Goal: Task Accomplishment & Management: Manage account settings

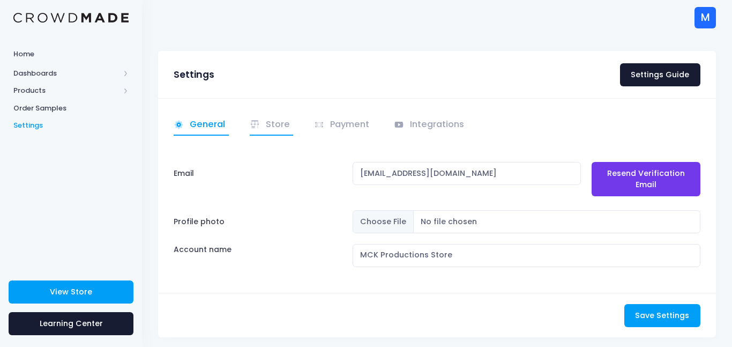
click at [268, 123] on link "Store" at bounding box center [272, 125] width 44 height 21
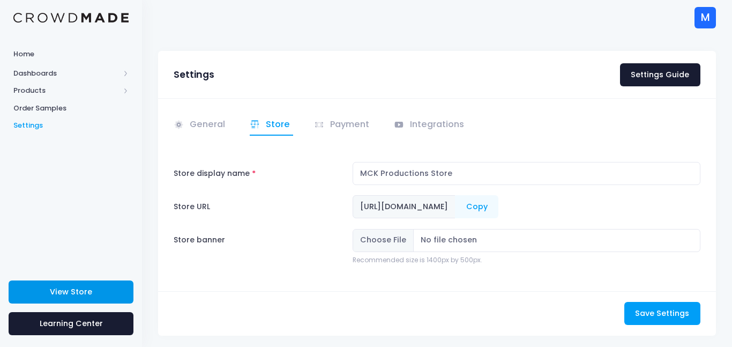
click at [95, 301] on link "View Store" at bounding box center [71, 291] width 125 height 23
click at [49, 88] on span "Products" at bounding box center [66, 90] width 106 height 11
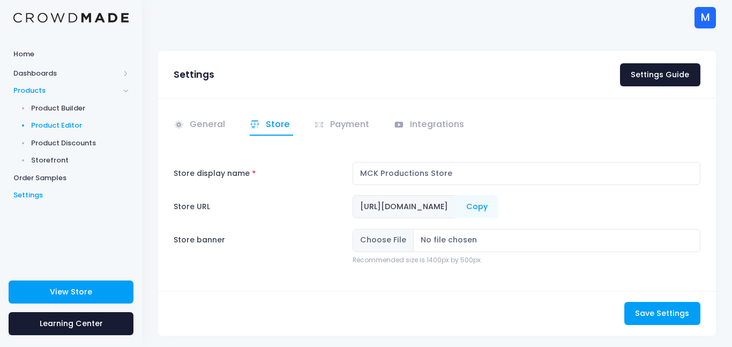
click at [48, 125] on span "Product Editor" at bounding box center [80, 125] width 98 height 11
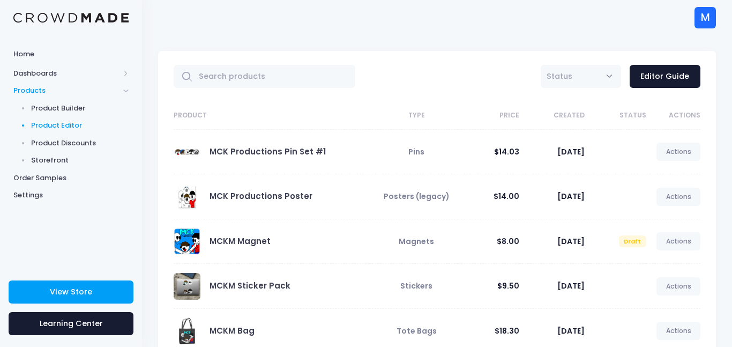
click at [680, 152] on link "Actions" at bounding box center [679, 152] width 44 height 18
click at [660, 216] on link "Unpublish" at bounding box center [667, 215] width 57 height 19
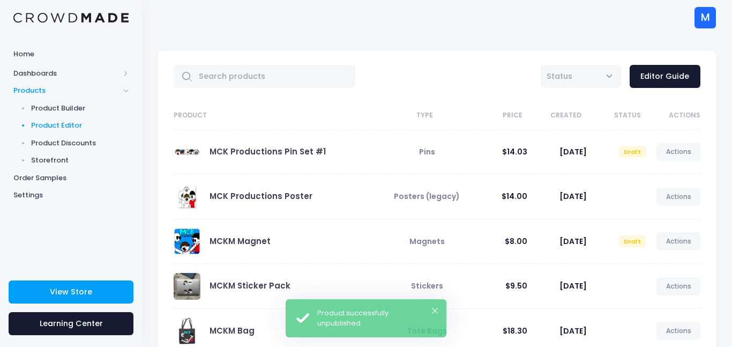
click at [680, 197] on link "Actions" at bounding box center [679, 197] width 44 height 18
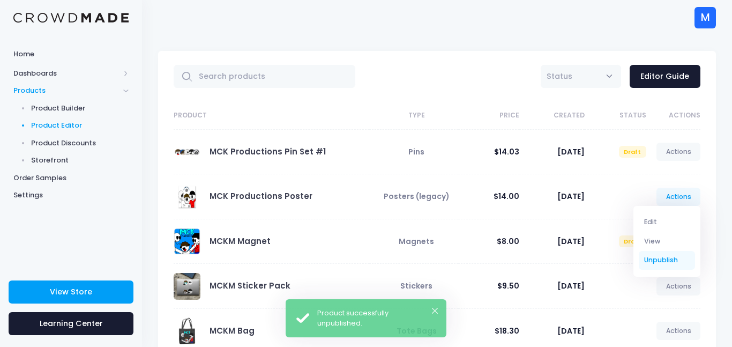
click at [655, 259] on link "Unpublish" at bounding box center [667, 260] width 57 height 19
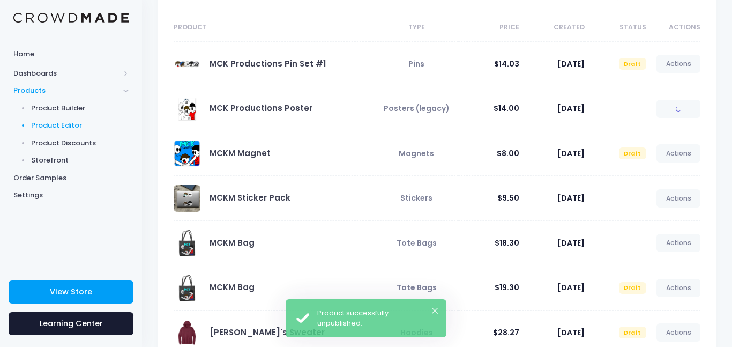
scroll to position [88, 0]
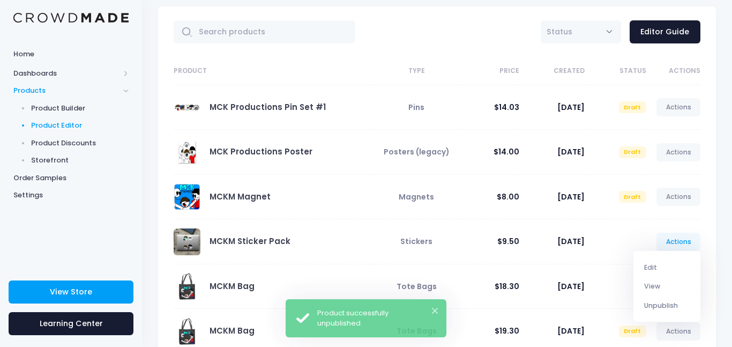
scroll to position [44, 0]
click at [665, 308] on link "Unpublish" at bounding box center [667, 305] width 57 height 19
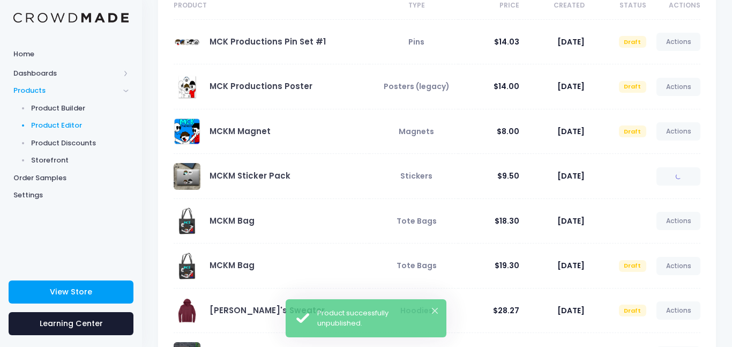
scroll to position [115, 0]
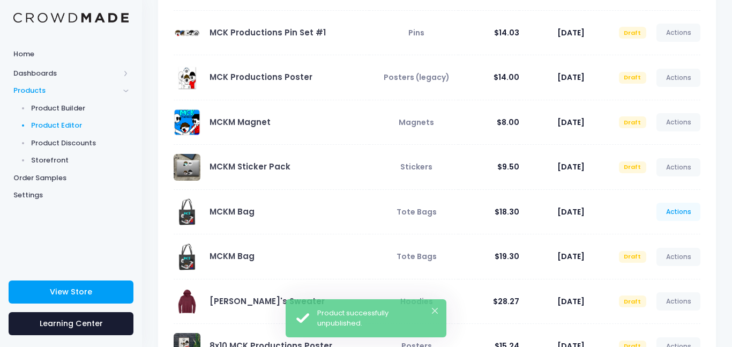
scroll to position [119, 0]
click at [679, 213] on link "Actions" at bounding box center [679, 212] width 44 height 18
click at [667, 271] on link "Unpublish" at bounding box center [667, 275] width 57 height 19
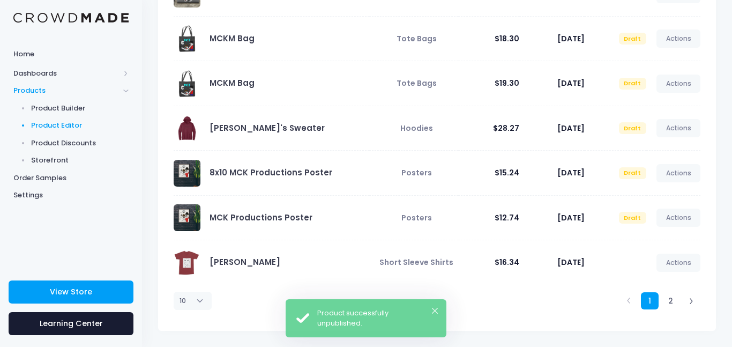
scroll to position [292, 0]
click at [666, 266] on link "Actions" at bounding box center [679, 263] width 44 height 18
click at [647, 328] on link "Unpublish" at bounding box center [667, 326] width 57 height 19
click at [672, 301] on link "2" at bounding box center [671, 301] width 18 height 18
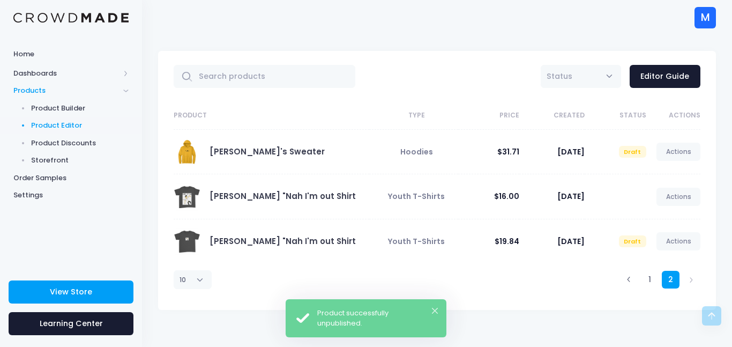
scroll to position [0, 0]
click at [679, 199] on link "Actions" at bounding box center [679, 197] width 44 height 18
click at [662, 258] on link "Unpublish" at bounding box center [667, 260] width 57 height 19
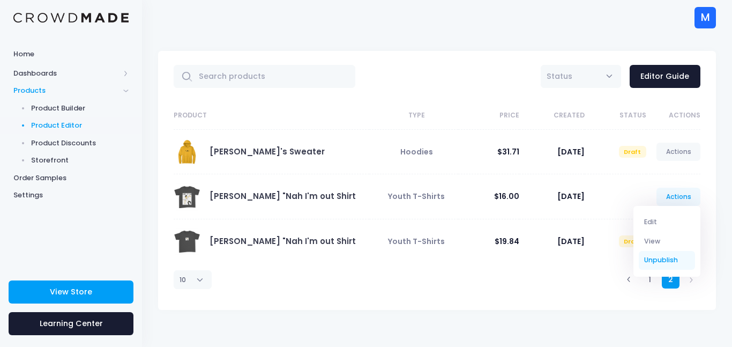
click at [671, 262] on link "Unpublish" at bounding box center [667, 260] width 57 height 19
click at [662, 259] on link "Unpublish" at bounding box center [667, 260] width 57 height 19
click at [660, 261] on link "Unpublish" at bounding box center [667, 260] width 57 height 19
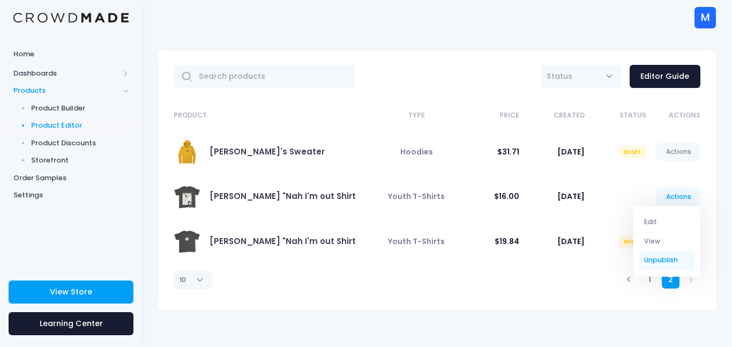
click at [644, 258] on link "Unpublish" at bounding box center [667, 260] width 57 height 19
click at [580, 259] on td "Oct. 24, 2023" at bounding box center [551, 241] width 65 height 44
click at [672, 199] on link "Actions" at bounding box center [679, 197] width 44 height 18
click at [678, 259] on link "Unpublish" at bounding box center [667, 260] width 57 height 19
click at [567, 269] on div "1 2" at bounding box center [549, 279] width 314 height 32
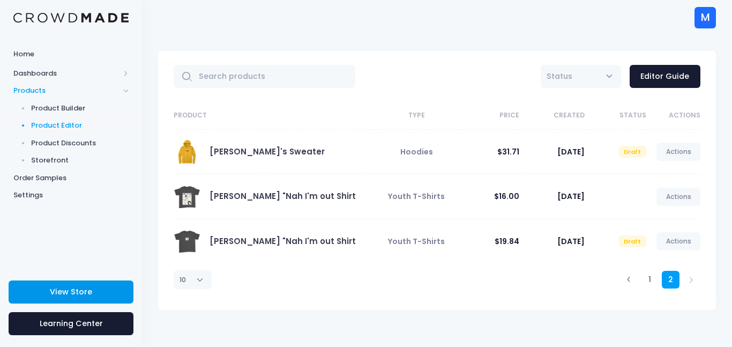
click at [91, 287] on link "View Store" at bounding box center [71, 291] width 125 height 23
click at [691, 190] on link "Actions" at bounding box center [679, 197] width 44 height 18
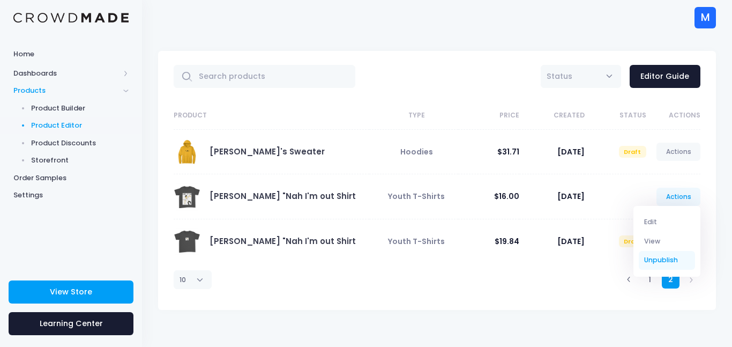
click at [665, 257] on link "Unpublish" at bounding box center [667, 260] width 57 height 19
click at [664, 257] on link "Unpublish" at bounding box center [667, 260] width 57 height 19
click at [630, 277] on icon at bounding box center [629, 280] width 6 height 6
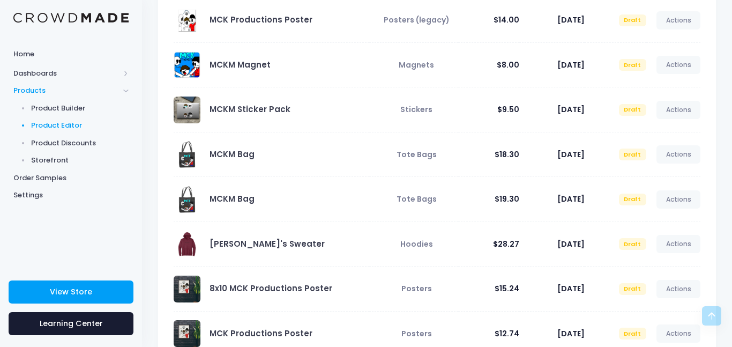
scroll to position [292, 0]
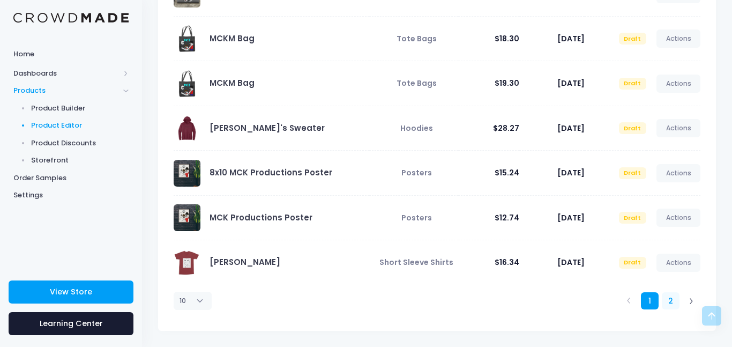
click at [667, 308] on link "2" at bounding box center [671, 301] width 18 height 18
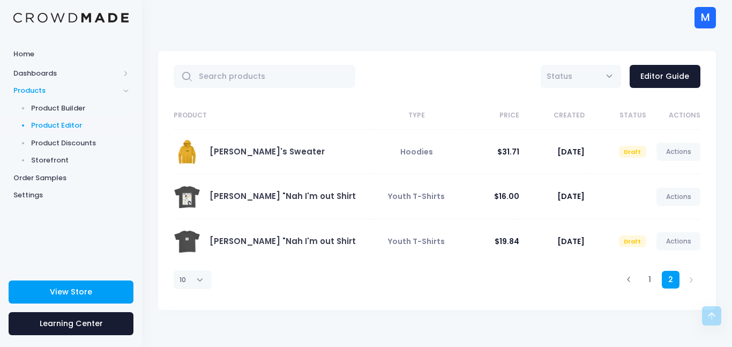
scroll to position [0, 0]
click at [661, 191] on link "Actions" at bounding box center [679, 197] width 44 height 18
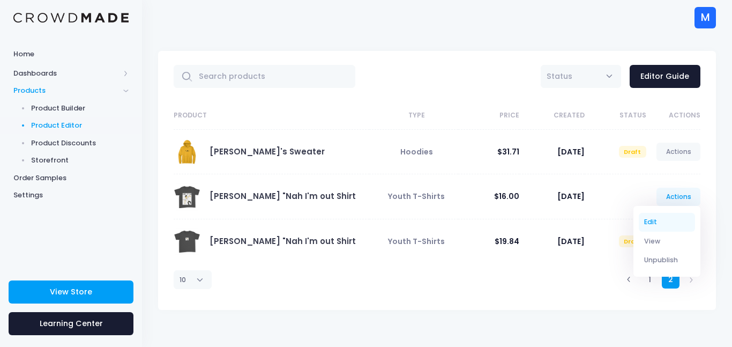
click at [663, 229] on link "Edit" at bounding box center [667, 222] width 57 height 19
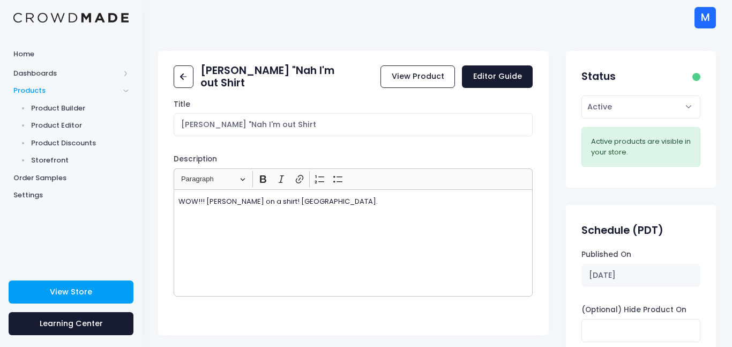
scroll to position [114, 0]
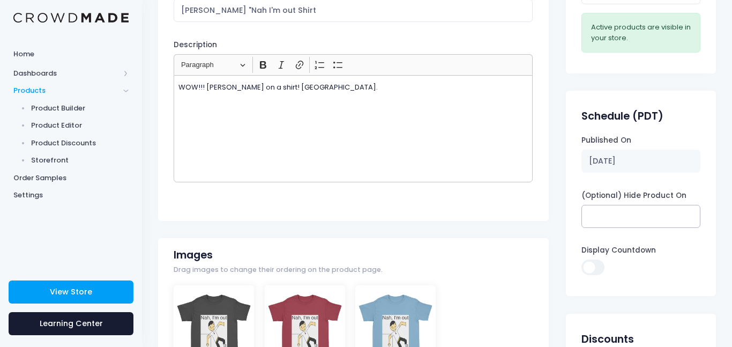
click at [620, 220] on input "(Optional) Hide Product On" at bounding box center [641, 216] width 118 height 23
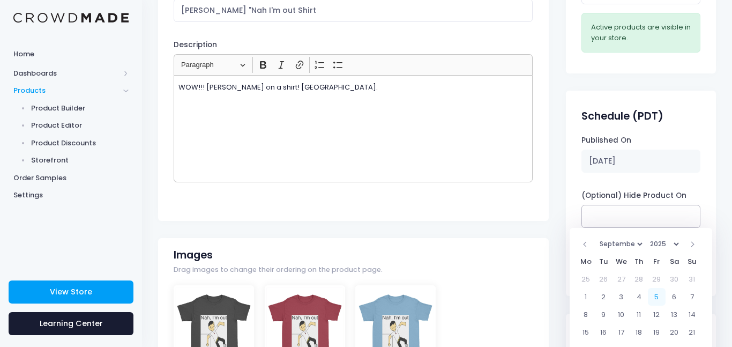
click at [639, 209] on input "(Optional) Hide Product On" at bounding box center [641, 216] width 118 height 23
click at [657, 187] on div "Published On Oct. 28, 2023 (Optional) Hide Product On Display Countdown" at bounding box center [641, 212] width 150 height 154
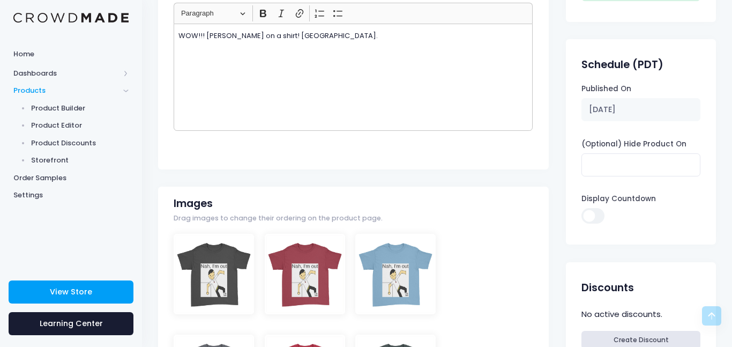
scroll to position [176, 0]
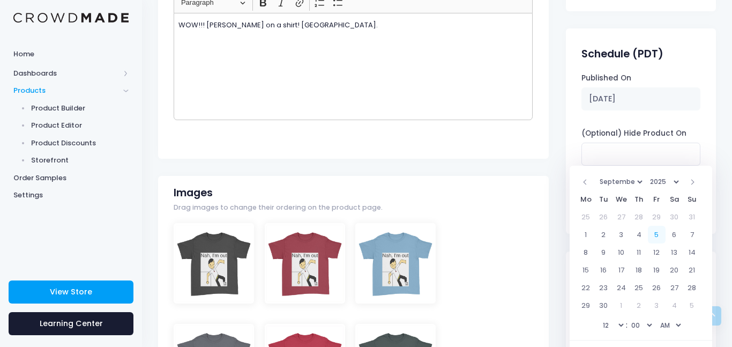
click at [677, 328] on select "AM PM" at bounding box center [670, 325] width 27 height 16
click at [613, 325] on select "1 2 3 4 5 6 7 8 9 10 11 12" at bounding box center [612, 325] width 27 height 16
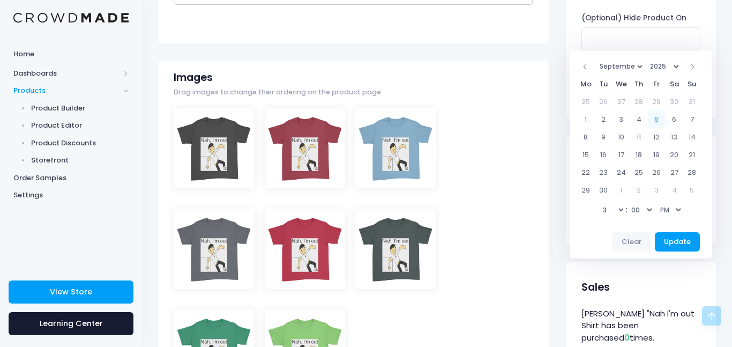
scroll to position [301, 0]
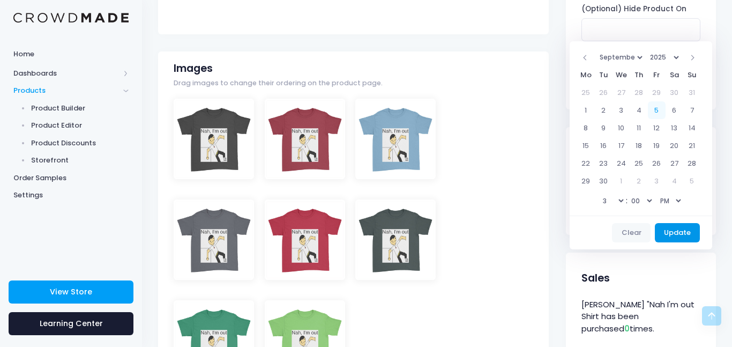
click at [666, 230] on button "Update" at bounding box center [678, 232] width 46 height 19
type input "09/05/2025 03:00 PM"
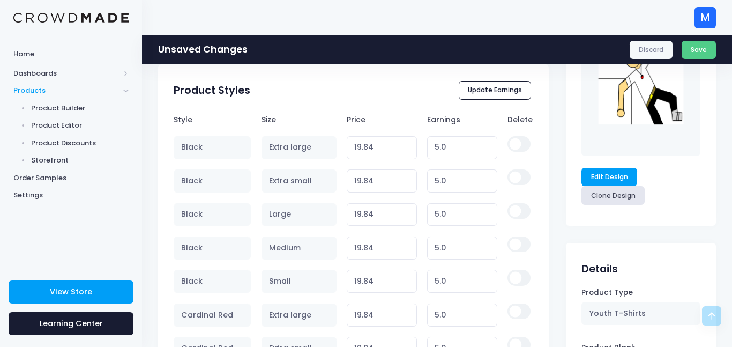
scroll to position [758, 0]
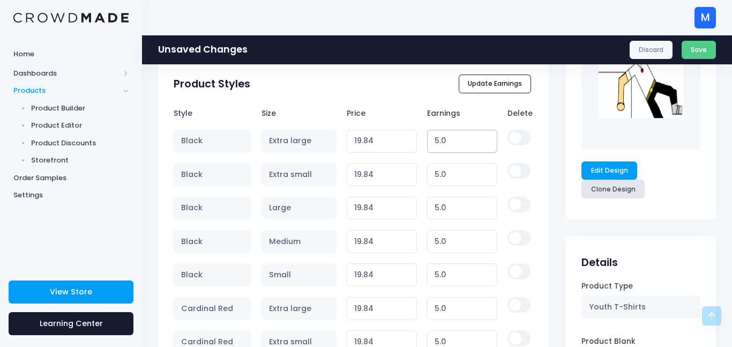
click at [450, 142] on input "5.0" at bounding box center [462, 141] width 70 height 23
click at [413, 104] on th "Price" at bounding box center [382, 112] width 80 height 21
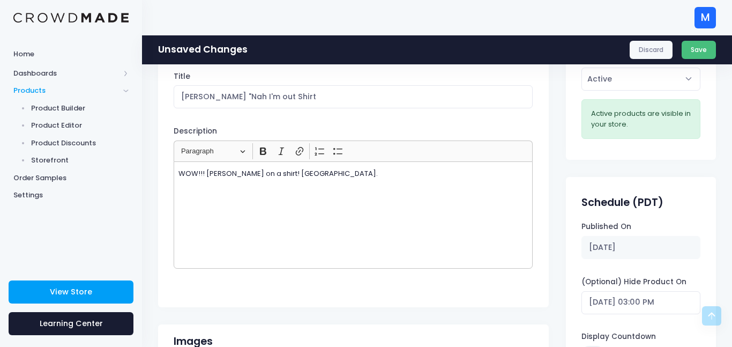
scroll to position [0, 0]
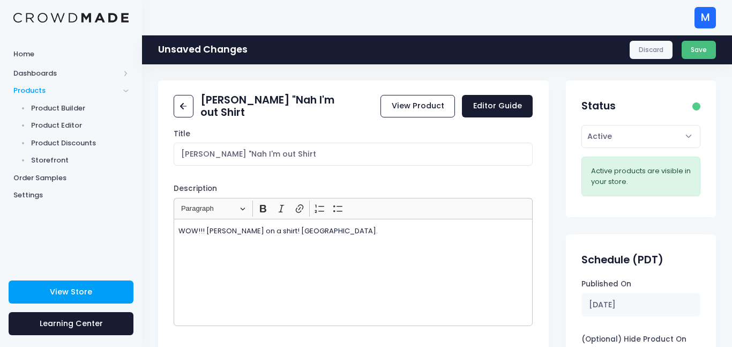
click at [700, 53] on button "Save" at bounding box center [699, 50] width 35 height 18
click at [702, 52] on div "Discard Save" at bounding box center [673, 50] width 86 height 18
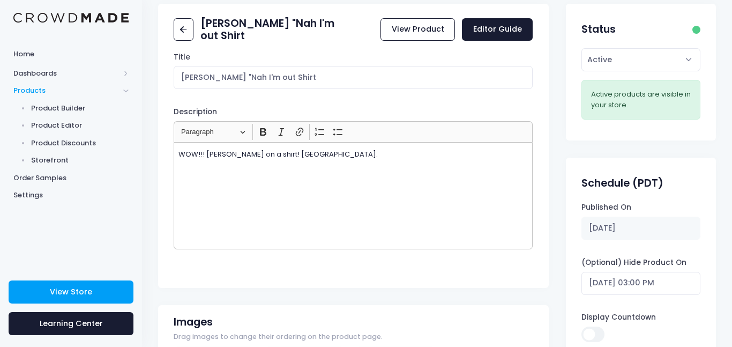
scroll to position [57, 0]
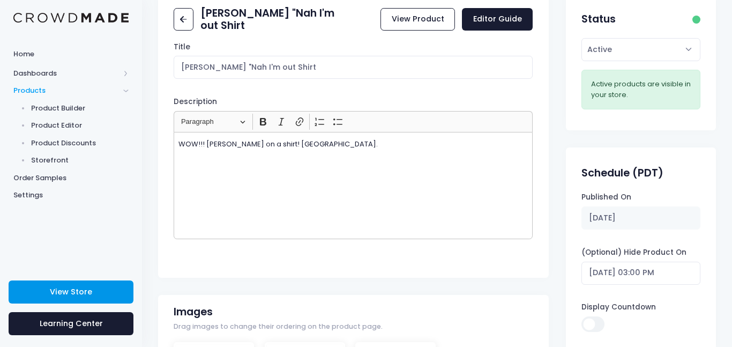
click at [123, 290] on link "View Store" at bounding box center [71, 291] width 125 height 23
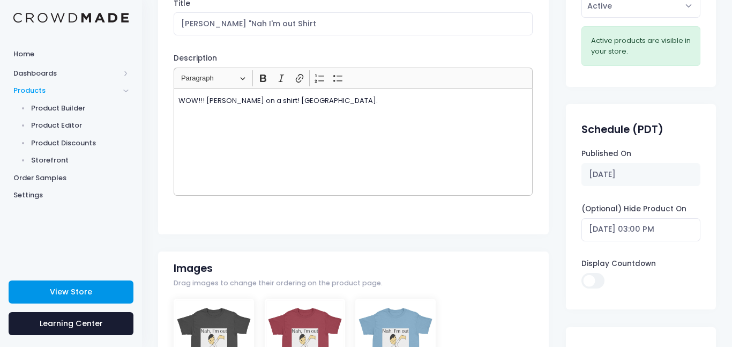
scroll to position [97, 0]
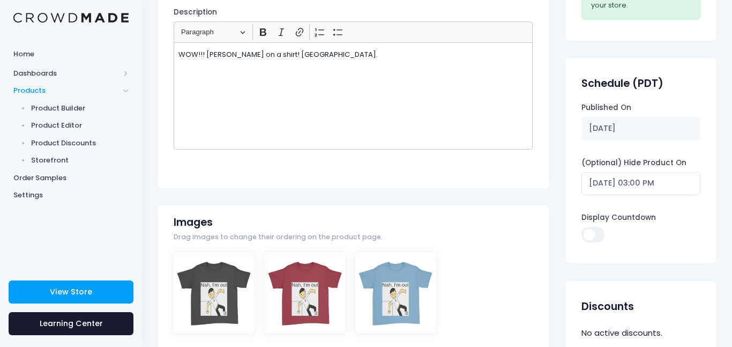
scroll to position [217, 0]
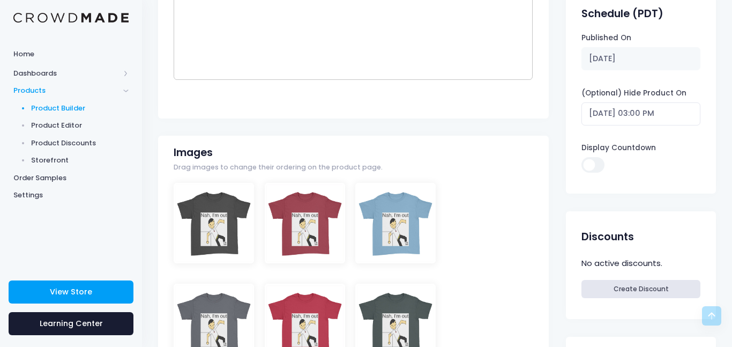
click at [59, 107] on span "Product Builder" at bounding box center [80, 108] width 98 height 11
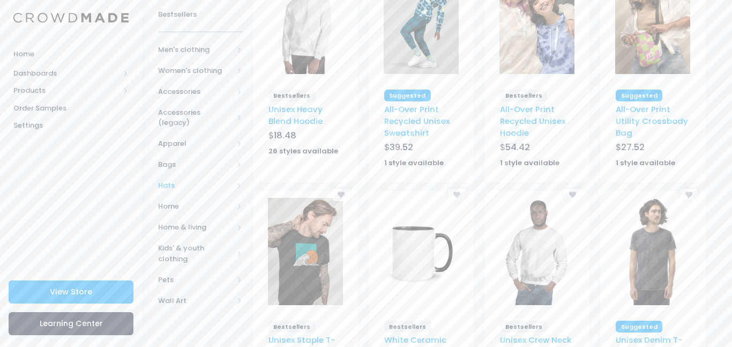
scroll to position [175, 0]
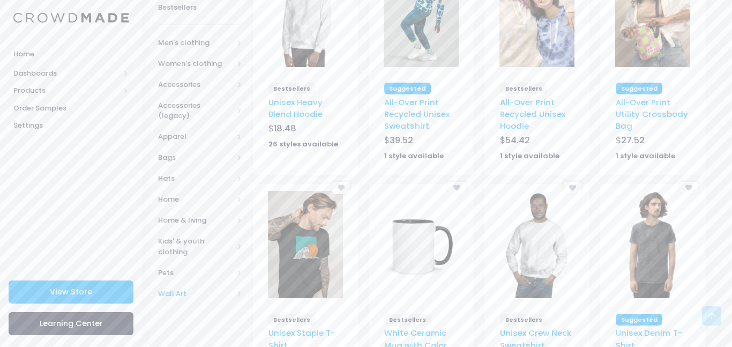
click at [218, 288] on span "Wall Art" at bounding box center [195, 293] width 75 height 11
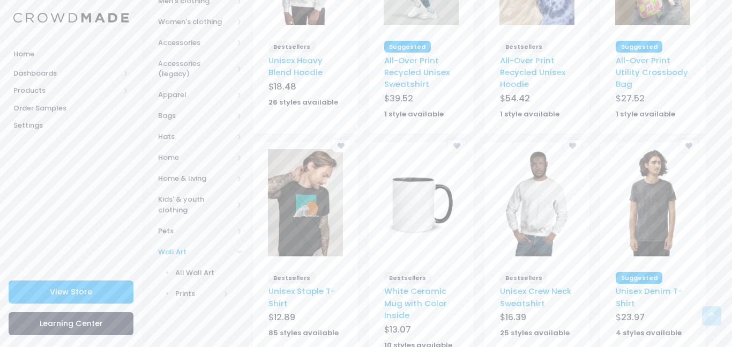
scroll to position [219, 0]
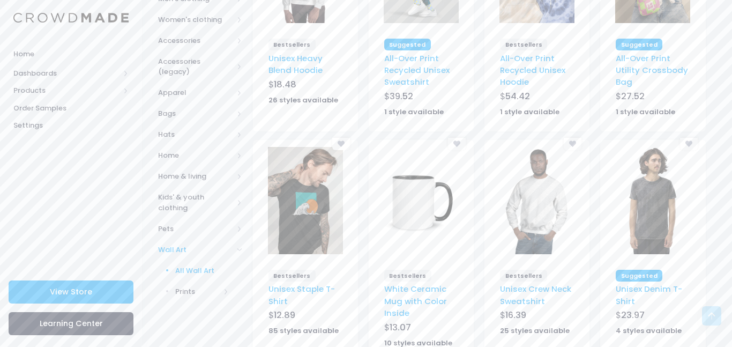
click at [205, 265] on span "All Wall Art" at bounding box center [202, 270] width 54 height 11
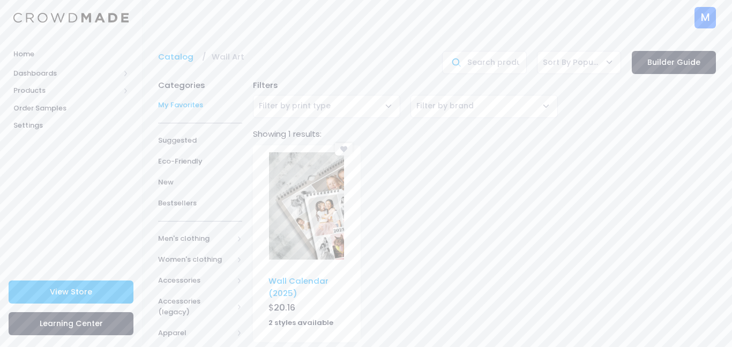
click at [198, 107] on span "My Favorites" at bounding box center [200, 105] width 84 height 11
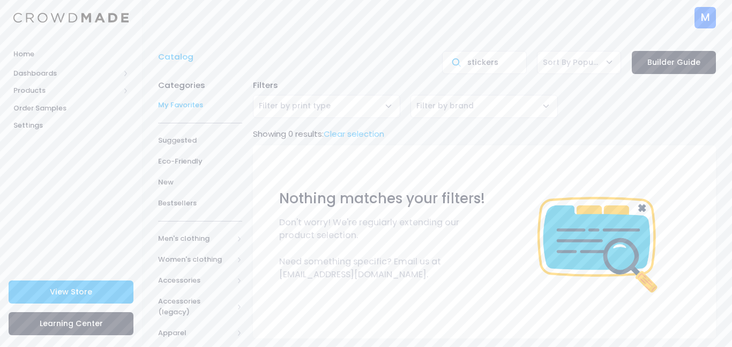
type input "stickers"
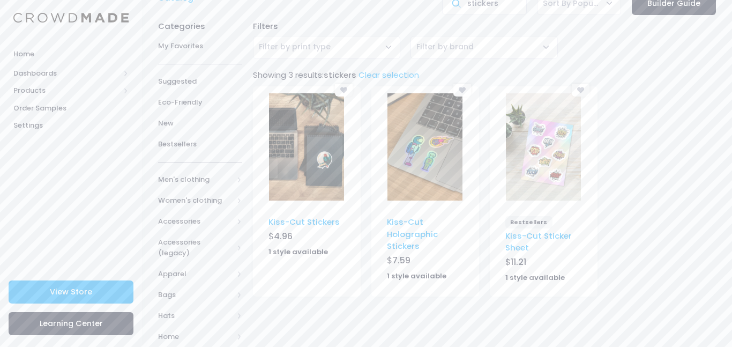
scroll to position [57, 0]
click at [230, 245] on span "Accessories (legacy)" at bounding box center [195, 249] width 75 height 21
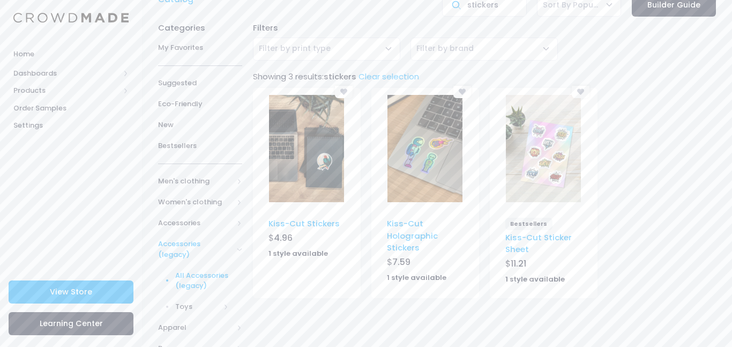
click at [206, 270] on span "All Accessories (legacy)" at bounding box center [202, 280] width 54 height 21
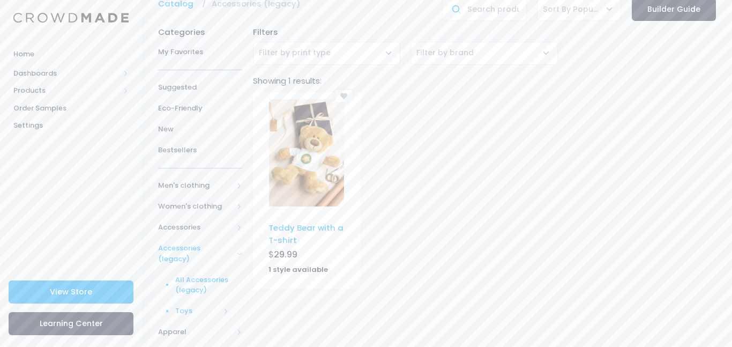
scroll to position [53, 0]
click at [210, 224] on span "Accessories" at bounding box center [195, 227] width 75 height 11
click at [210, 244] on span "All Accessories" at bounding box center [202, 248] width 54 height 11
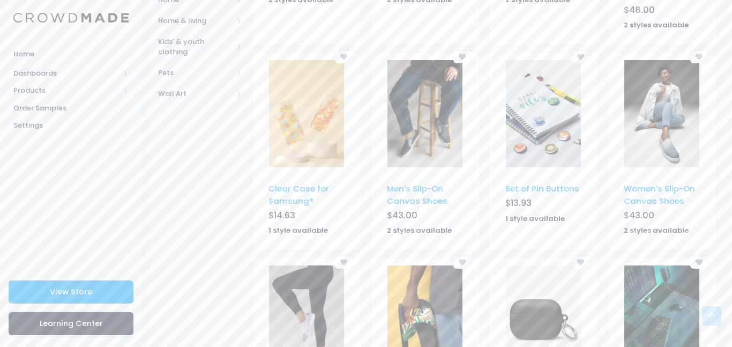
scroll to position [684, 0]
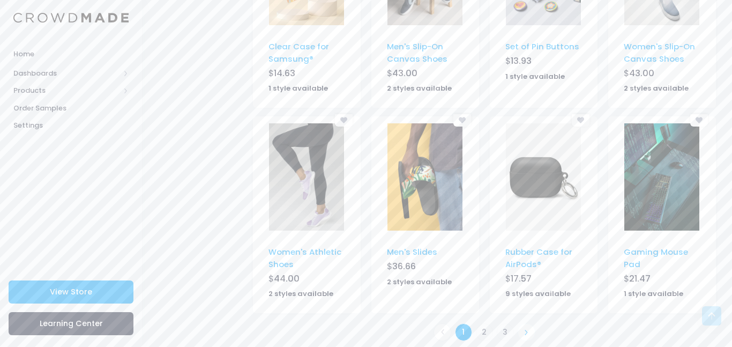
click at [518, 323] on link at bounding box center [527, 332] width 18 height 18
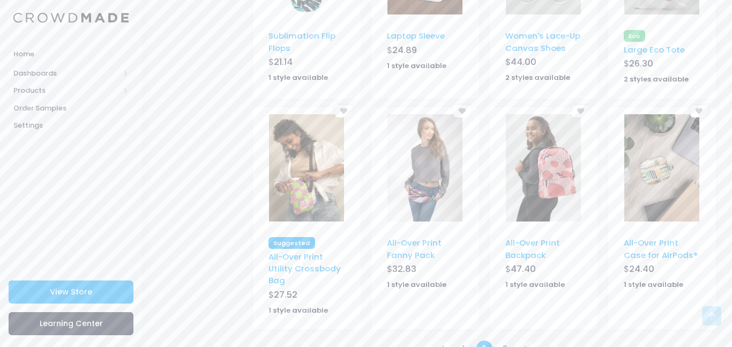
scroll to position [686, 0]
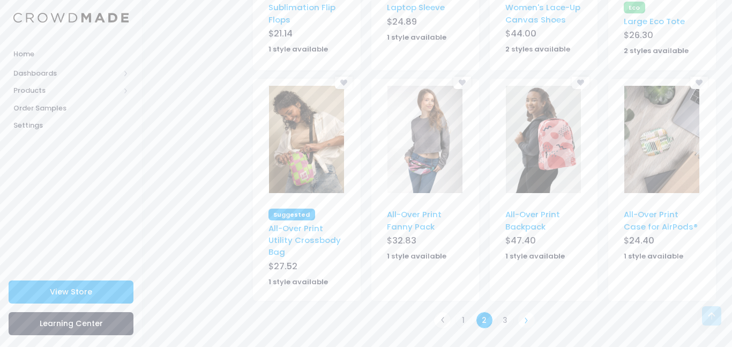
click at [523, 321] on icon at bounding box center [526, 320] width 6 height 6
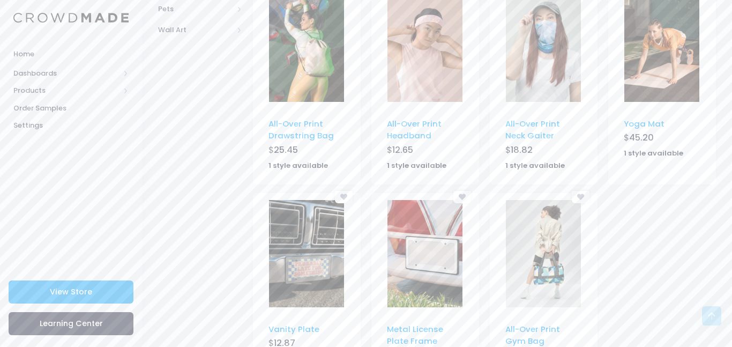
scroll to position [694, 0]
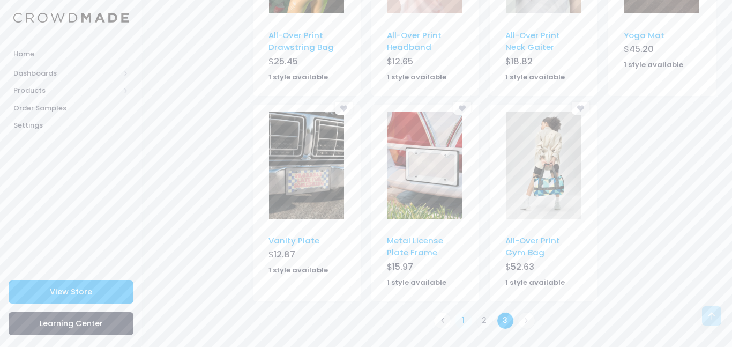
click at [465, 321] on link "1" at bounding box center [464, 321] width 18 height 18
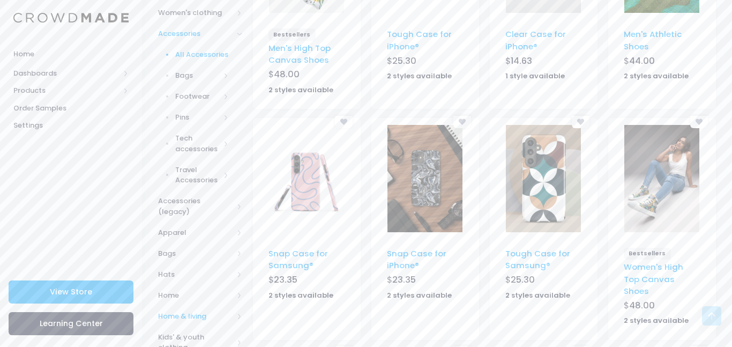
scroll to position [314, 0]
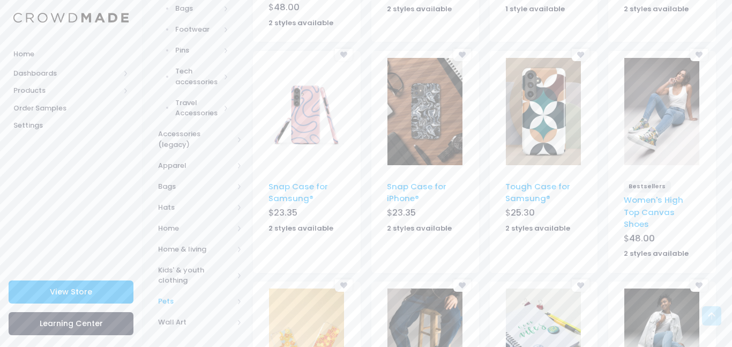
click at [230, 296] on span "Pets" at bounding box center [200, 301] width 84 height 21
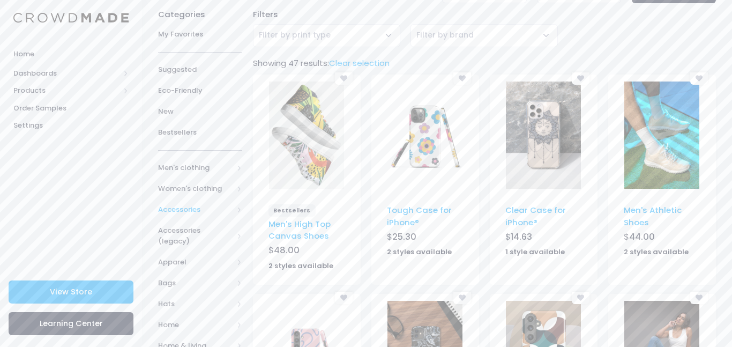
scroll to position [65, 0]
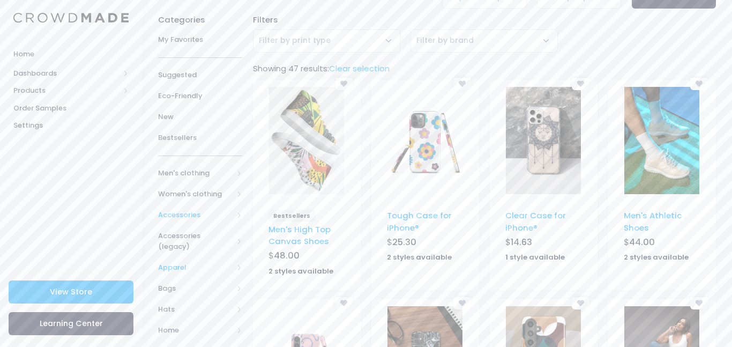
click at [221, 262] on span "Apparel" at bounding box center [195, 267] width 75 height 11
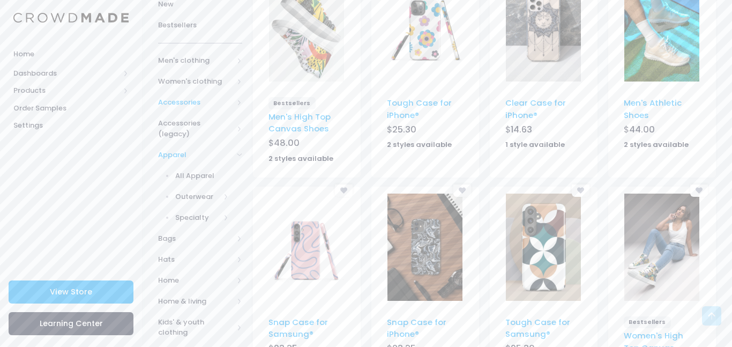
scroll to position [178, 0]
click at [221, 185] on link "Outerwear" at bounding box center [193, 195] width 98 height 21
click at [218, 212] on span "All Outerwear" at bounding box center [204, 217] width 49 height 11
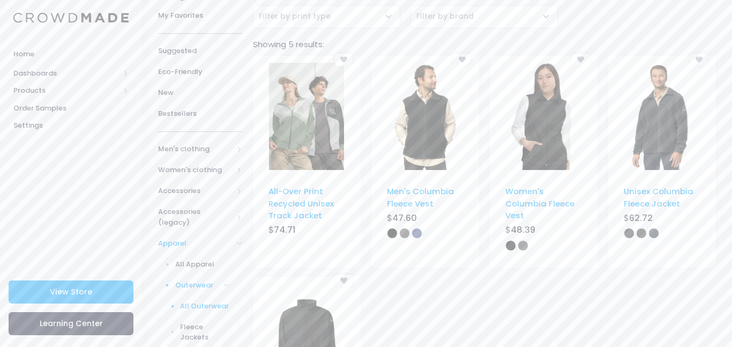
scroll to position [88, 0]
click at [203, 260] on span "All Apparel" at bounding box center [202, 265] width 54 height 11
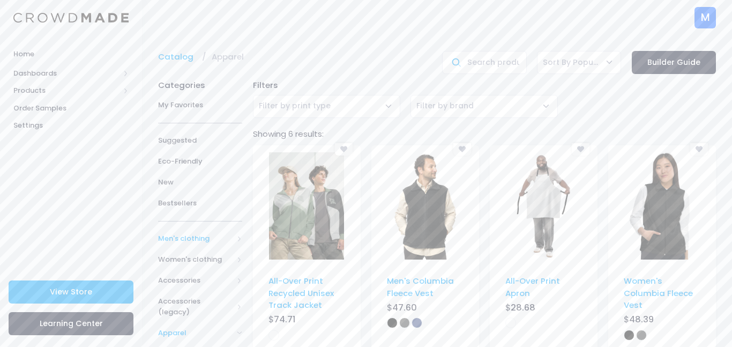
click at [221, 245] on span "Men's clothing" at bounding box center [200, 238] width 84 height 21
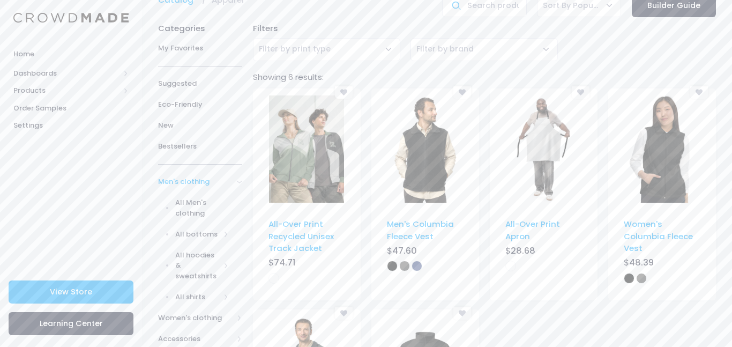
scroll to position [59, 0]
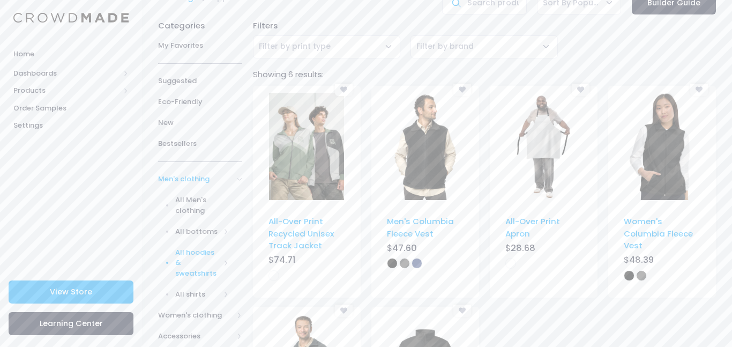
click at [210, 255] on span "All hoodies & sweatshirts" at bounding box center [197, 263] width 45 height 32
click at [214, 300] on span "All hoodies & sweatshirts" at bounding box center [204, 299] width 49 height 21
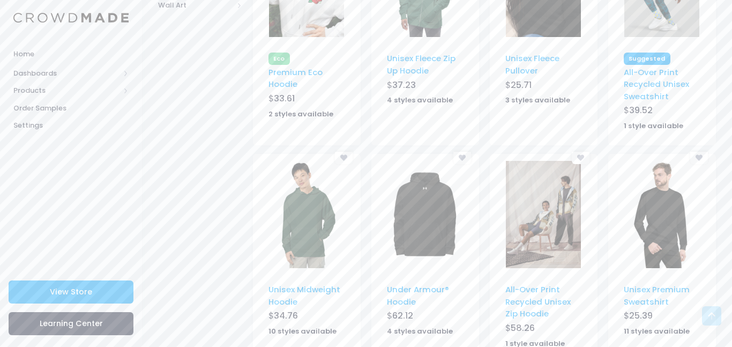
scroll to position [733, 0]
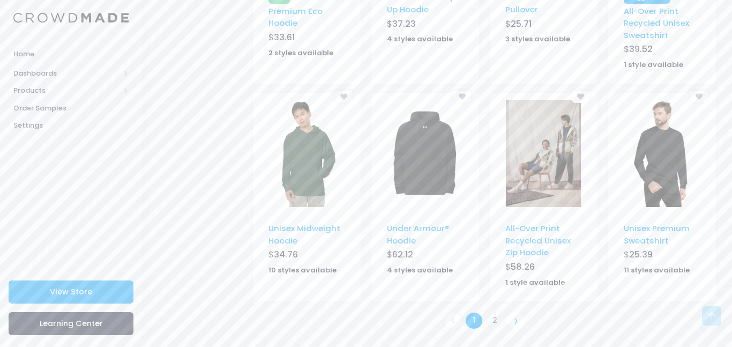
click at [513, 323] on icon at bounding box center [516, 320] width 6 height 6
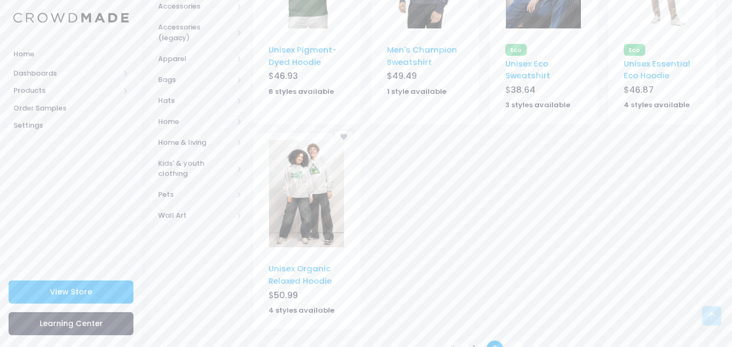
scroll to position [463, 0]
click at [474, 339] on link "1" at bounding box center [474, 348] width 18 height 18
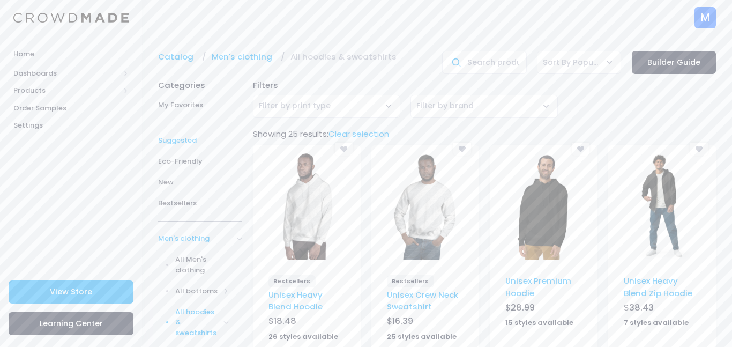
click at [198, 137] on span "Suggested" at bounding box center [200, 140] width 84 height 11
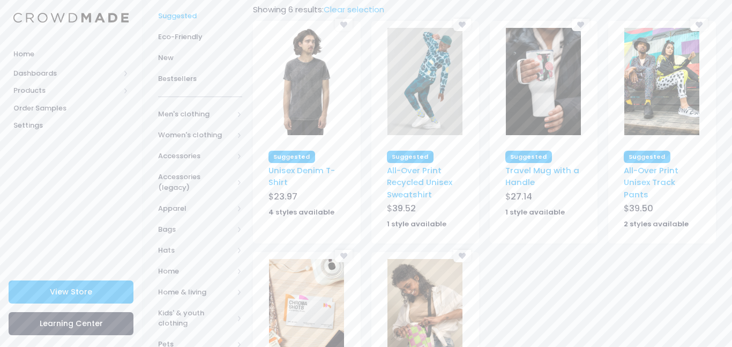
scroll to position [122, 0]
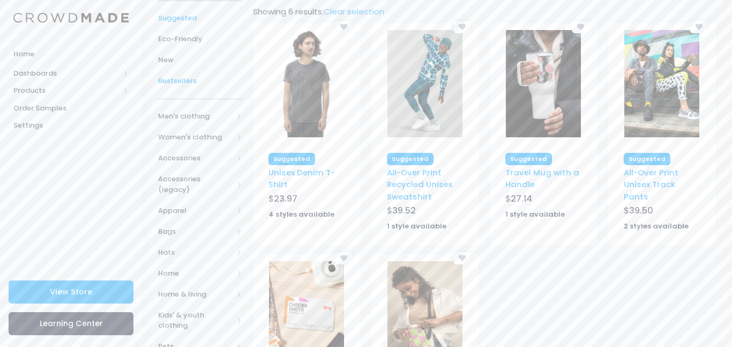
click at [178, 78] on span "Bestsellers" at bounding box center [200, 81] width 84 height 11
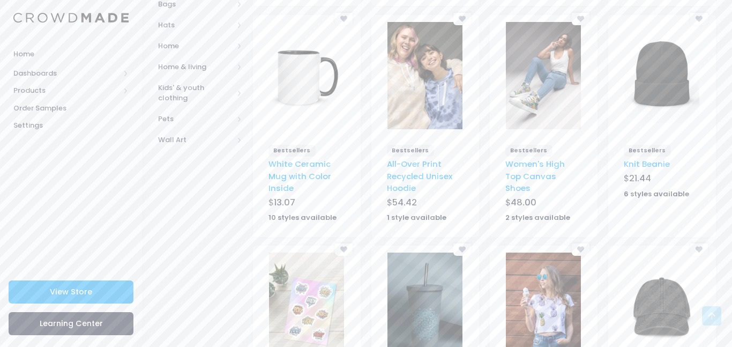
scroll to position [345, 0]
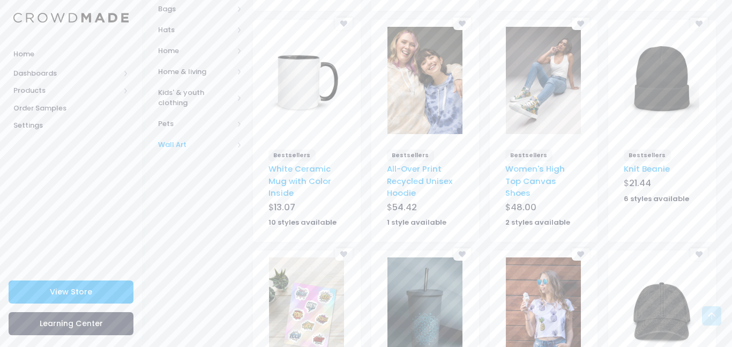
click at [227, 139] on span "Wall Art" at bounding box center [195, 144] width 75 height 11
click at [212, 160] on span "All Wall Art" at bounding box center [202, 165] width 54 height 11
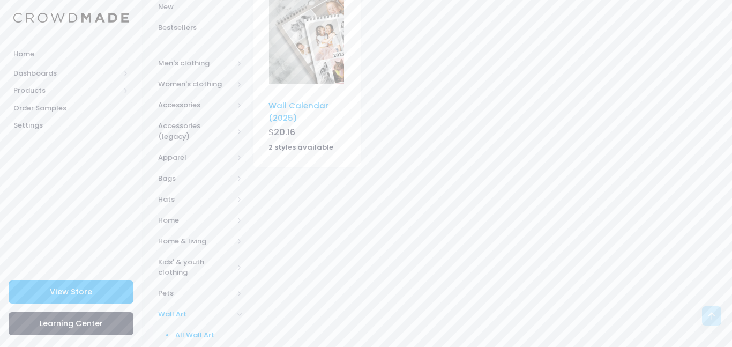
scroll to position [175, 0]
click at [217, 109] on span "Accessories" at bounding box center [195, 105] width 75 height 11
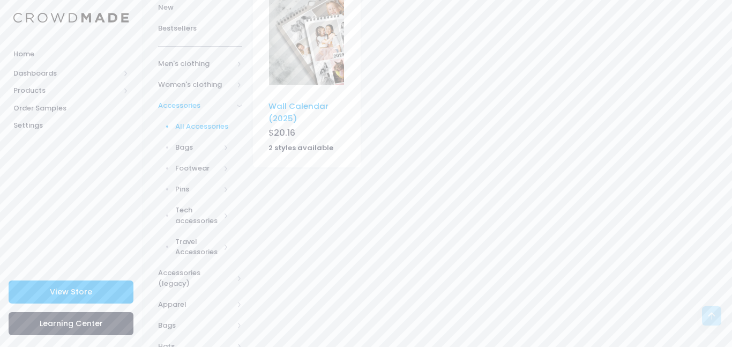
click at [214, 124] on span "All Accessories" at bounding box center [202, 126] width 54 height 11
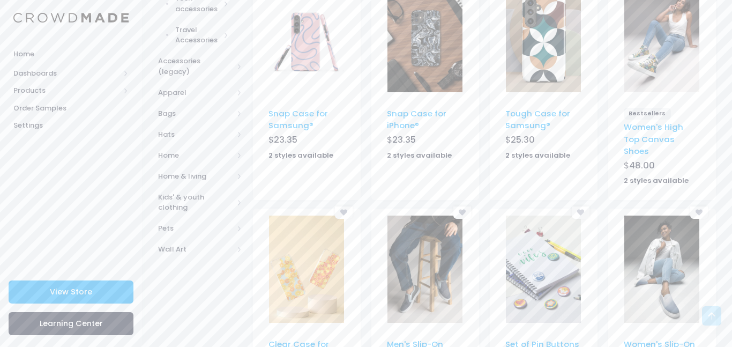
scroll to position [387, 0]
click at [209, 129] on span "Hats" at bounding box center [195, 134] width 75 height 11
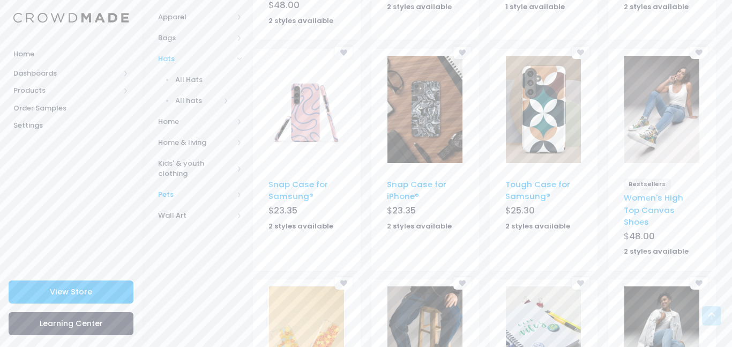
scroll to position [314, 0]
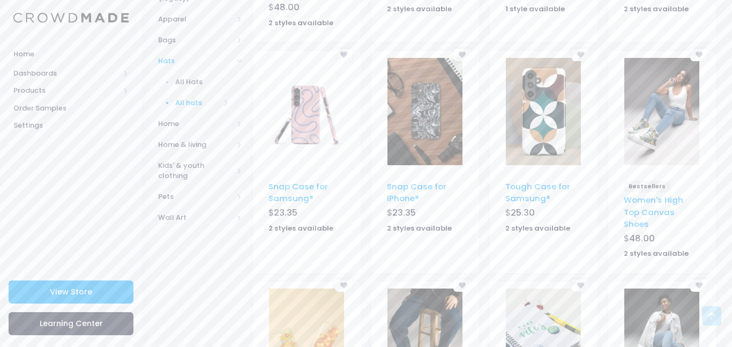
click at [207, 98] on span "All hats" at bounding box center [197, 103] width 45 height 11
click at [208, 118] on span "All hats" at bounding box center [204, 123] width 49 height 11
